Goal: Information Seeking & Learning: Find specific fact

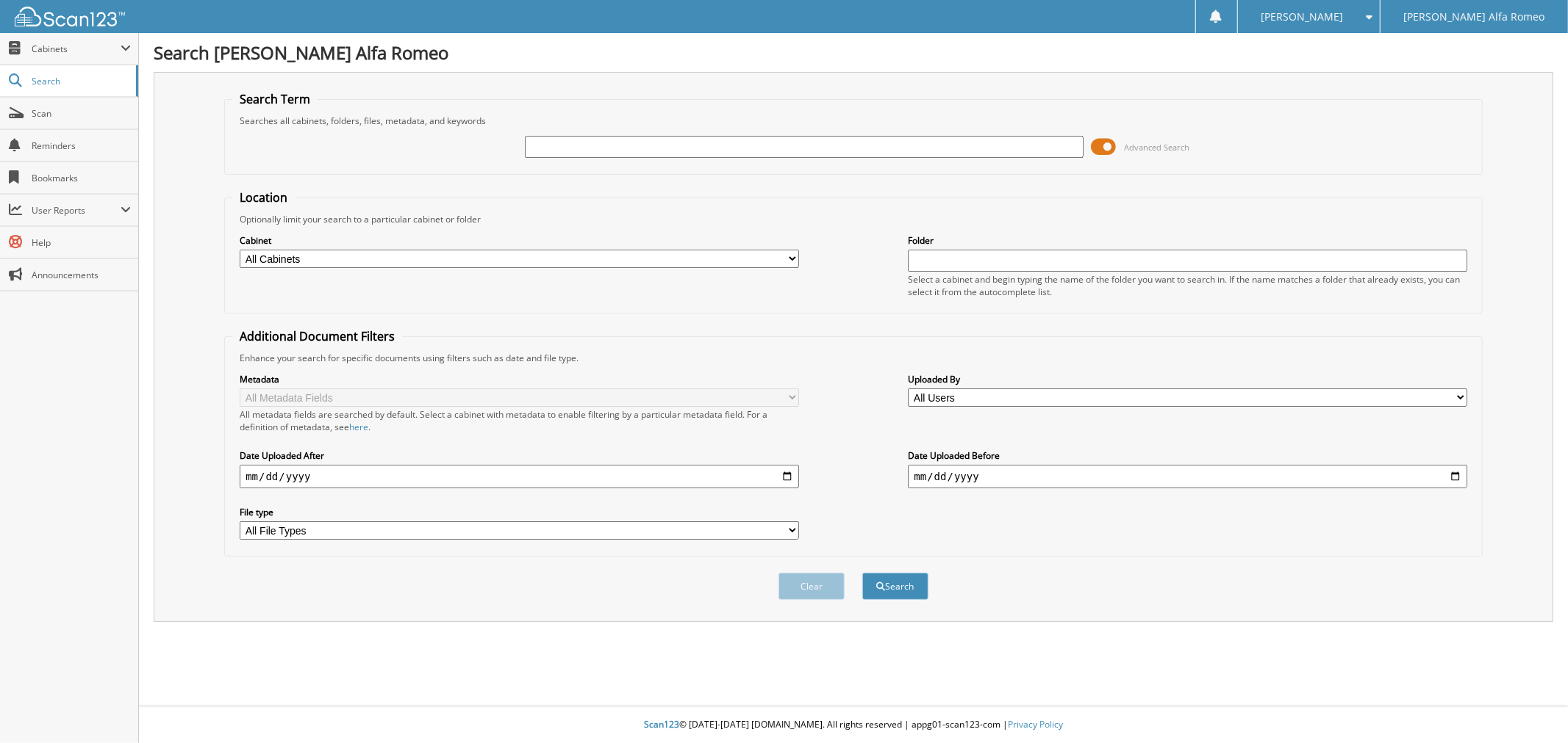
click at [551, 138] on input "text" at bounding box center [804, 147] width 558 height 22
type input "[US_VEHICLE_IDENTIFICATION_NUMBER]"
click at [862, 573] on button "Search" at bounding box center [895, 586] width 67 height 28
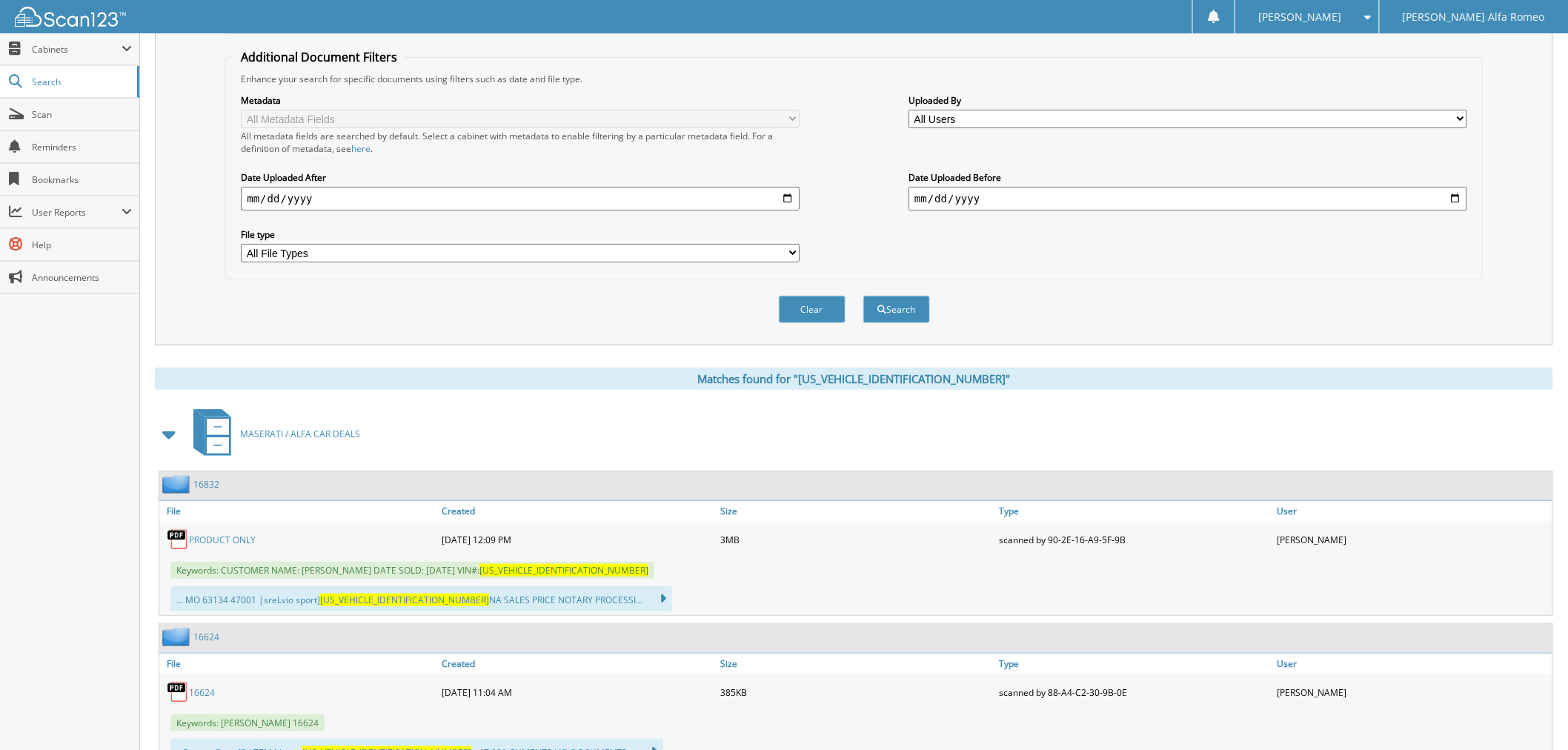
scroll to position [331, 0]
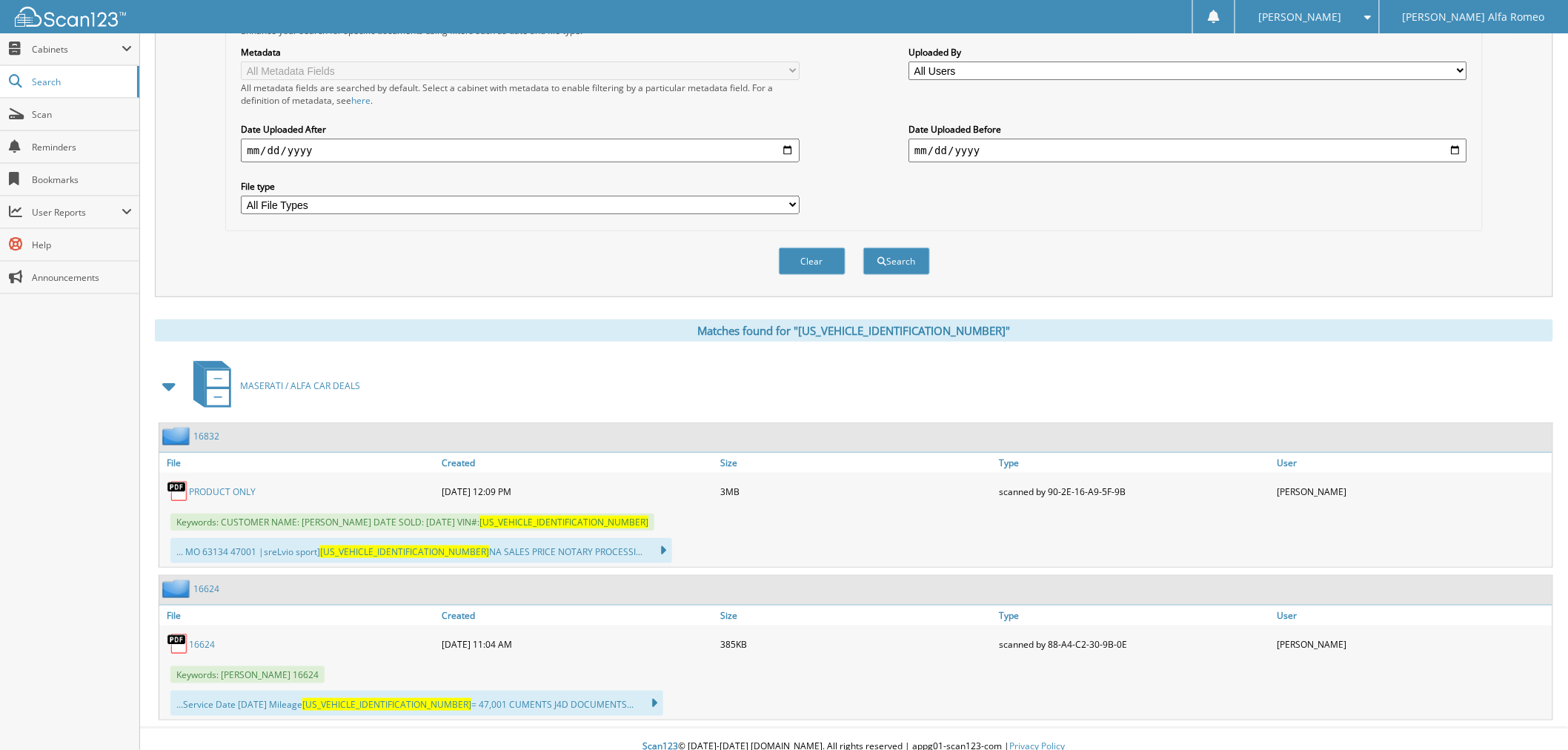
click at [226, 486] on link "PRODUCT ONLY" at bounding box center [223, 491] width 67 height 12
